Goal: Task Accomplishment & Management: Manage account settings

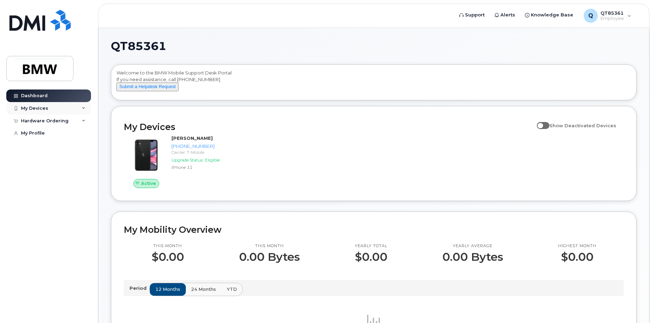
click at [82, 108] on div "My Devices" at bounding box center [48, 108] width 85 height 13
click at [39, 120] on div "Add Device" at bounding box center [38, 121] width 28 height 6
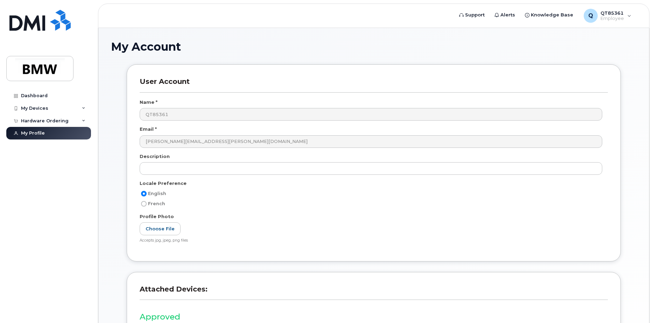
drag, startPoint x: 43, startPoint y: 1, endPoint x: 245, endPoint y: 43, distance: 206.0
click at [245, 43] on h1 "My Account" at bounding box center [374, 47] width 526 height 12
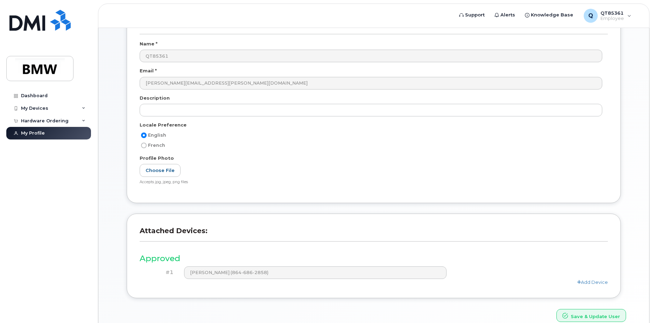
scroll to position [92, 0]
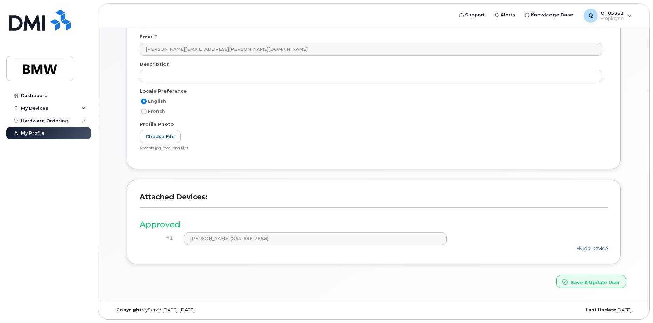
click at [579, 248] on icon at bounding box center [579, 248] width 4 height 5
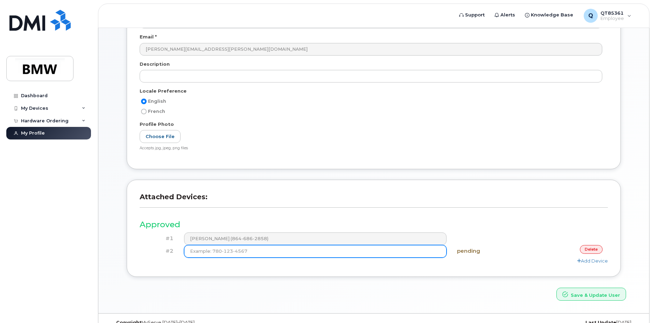
click at [266, 252] on input at bounding box center [315, 251] width 263 height 13
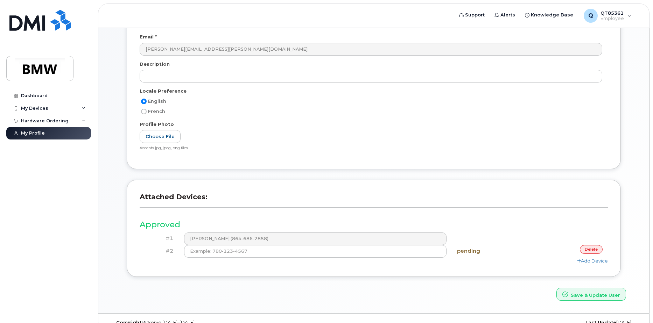
click at [591, 248] on link "delete" at bounding box center [591, 249] width 23 height 9
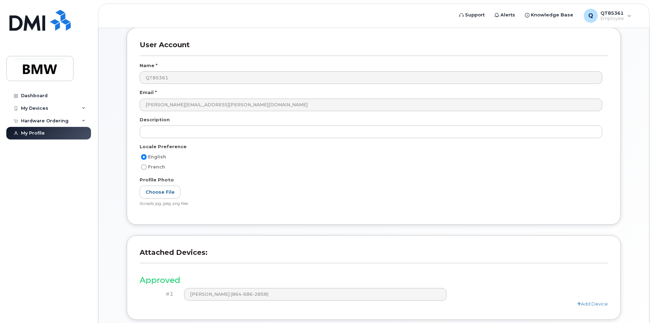
scroll to position [0, 0]
